Goal: Navigation & Orientation: Go to known website

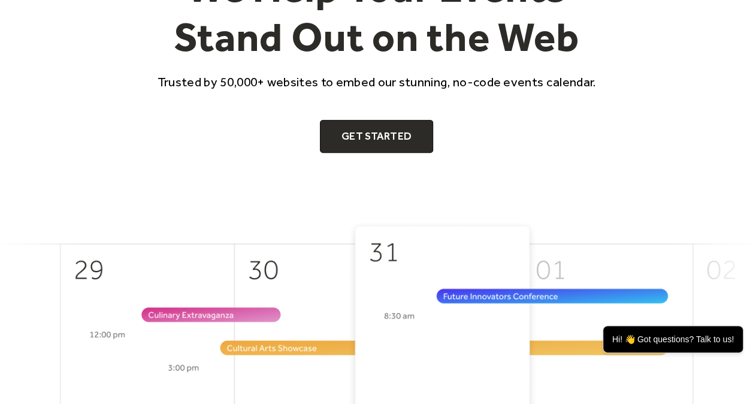
scroll to position [159, 0]
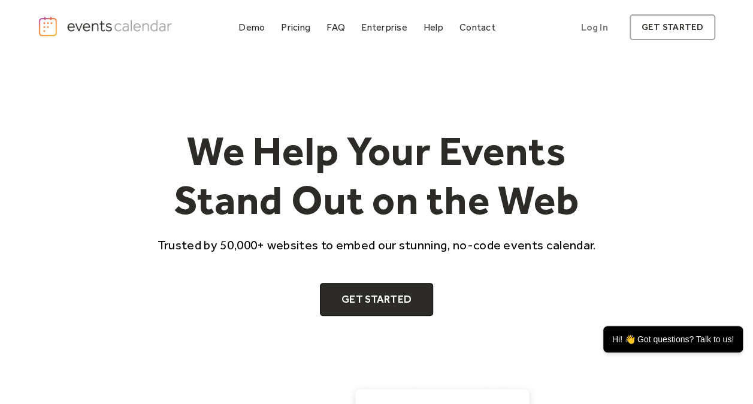
click at [135, 44] on div "Demo Pricing FAQ Enterprise Help Contact Log In Get Started Log In get started" at bounding box center [376, 27] width 753 height 55
click at [103, 31] on img "home" at bounding box center [106, 26] width 137 height 21
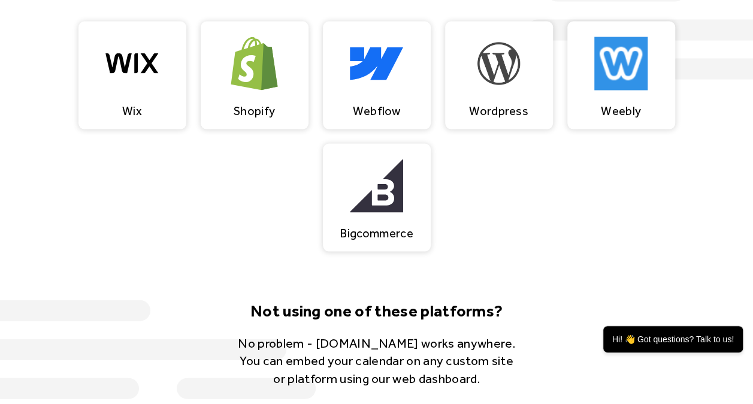
scroll to position [1103, 0]
